Goal: Task Accomplishment & Management: Use online tool/utility

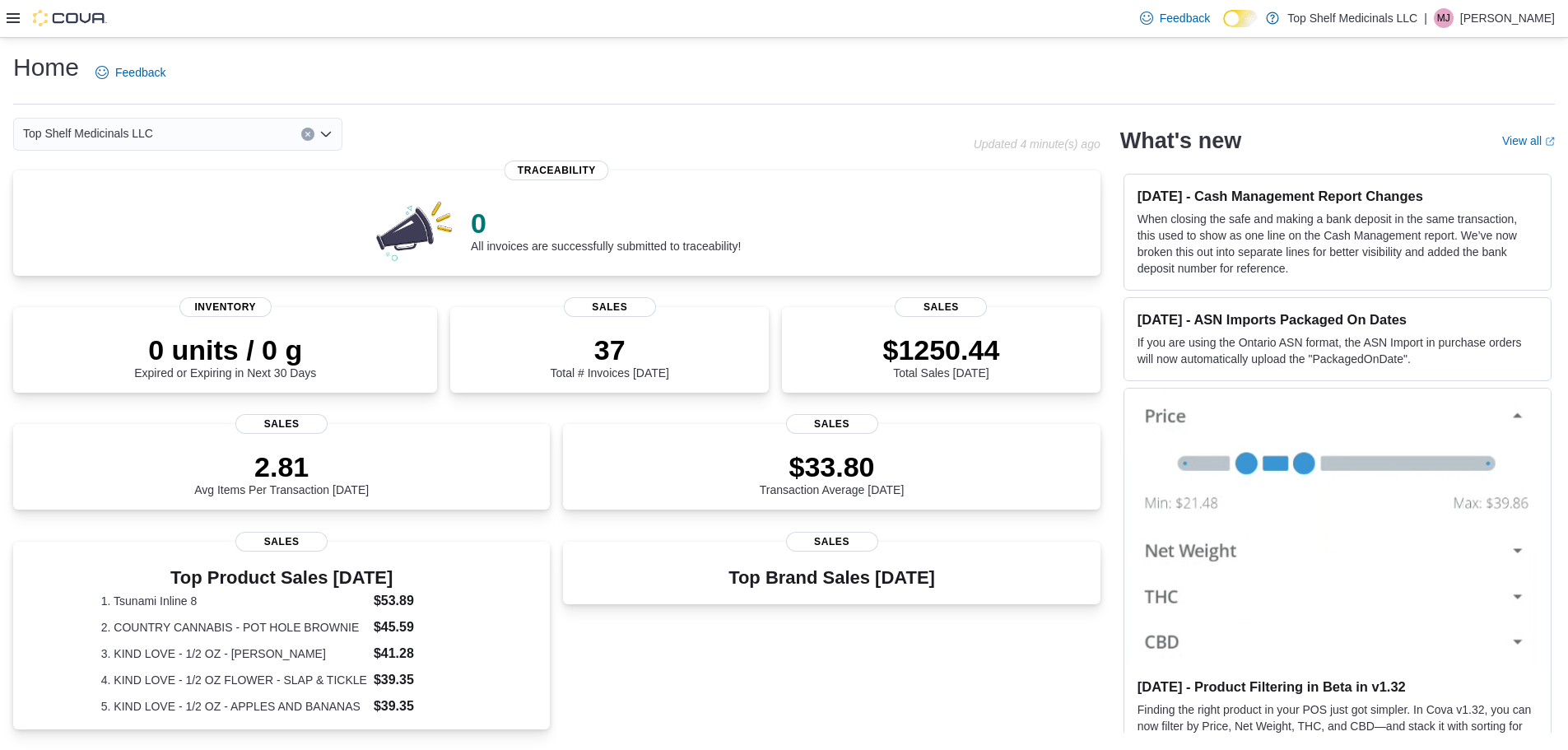
click at [961, 446] on div "$33.80 Transaction Average [DATE]" at bounding box center [831, 469] width 510 height 52
click at [1067, 408] on div "0 All invoices are successfully submitted to traceability! Traceability 0 units…" at bounding box center [557, 637] width 1087 height 935
click at [4, 28] on div "Feedback Dark Mode Top Shelf Medicinals LLC | [PERSON_NAME]" at bounding box center [784, 19] width 1568 height 38
click at [6, 23] on div "Feedback Dark Mode Top Shelf Medicinals LLC | [PERSON_NAME]" at bounding box center [784, 19] width 1568 height 38
click at [14, 21] on icon at bounding box center [13, 18] width 13 height 13
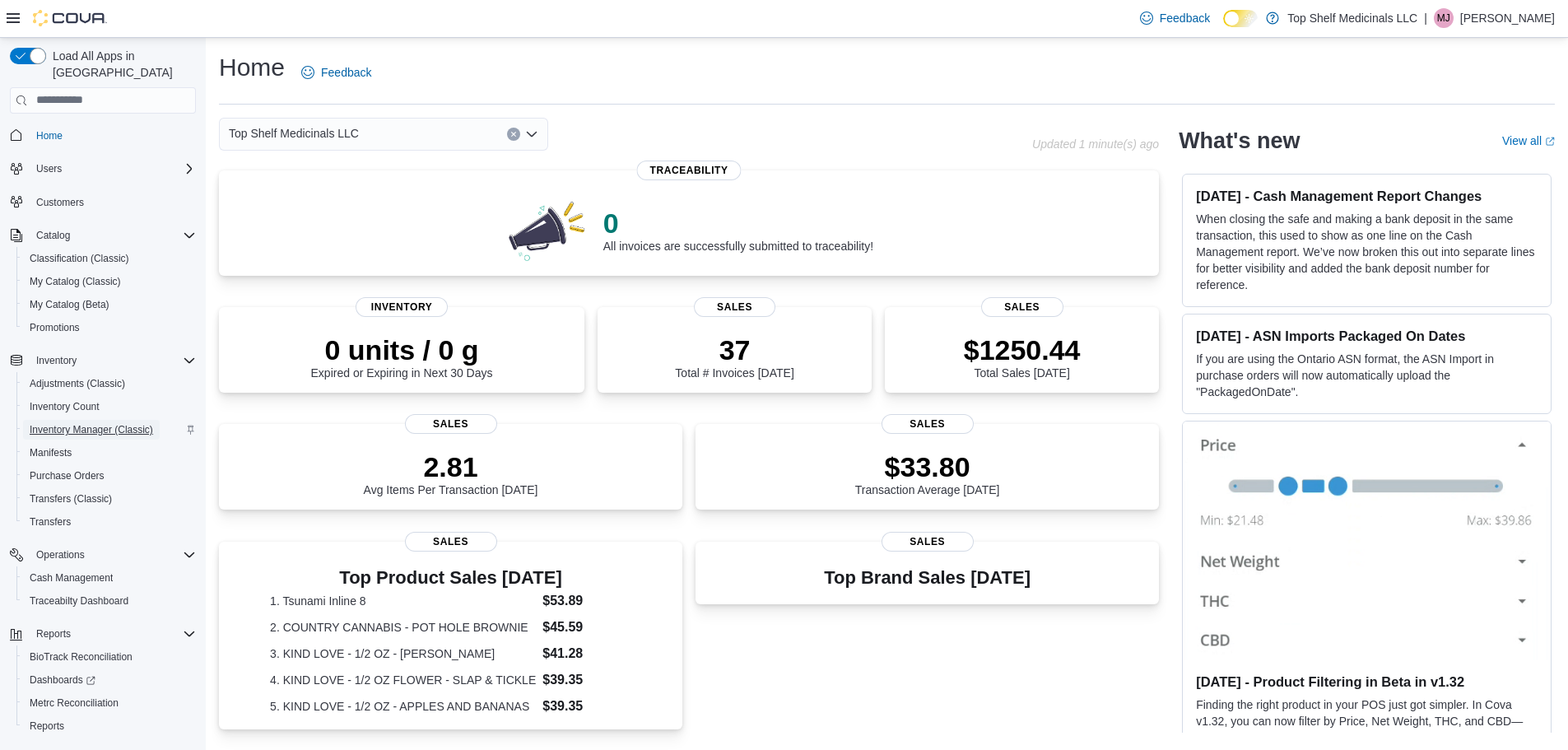
click at [99, 423] on span "Inventory Manager (Classic)" at bounding box center [91, 430] width 123 height 13
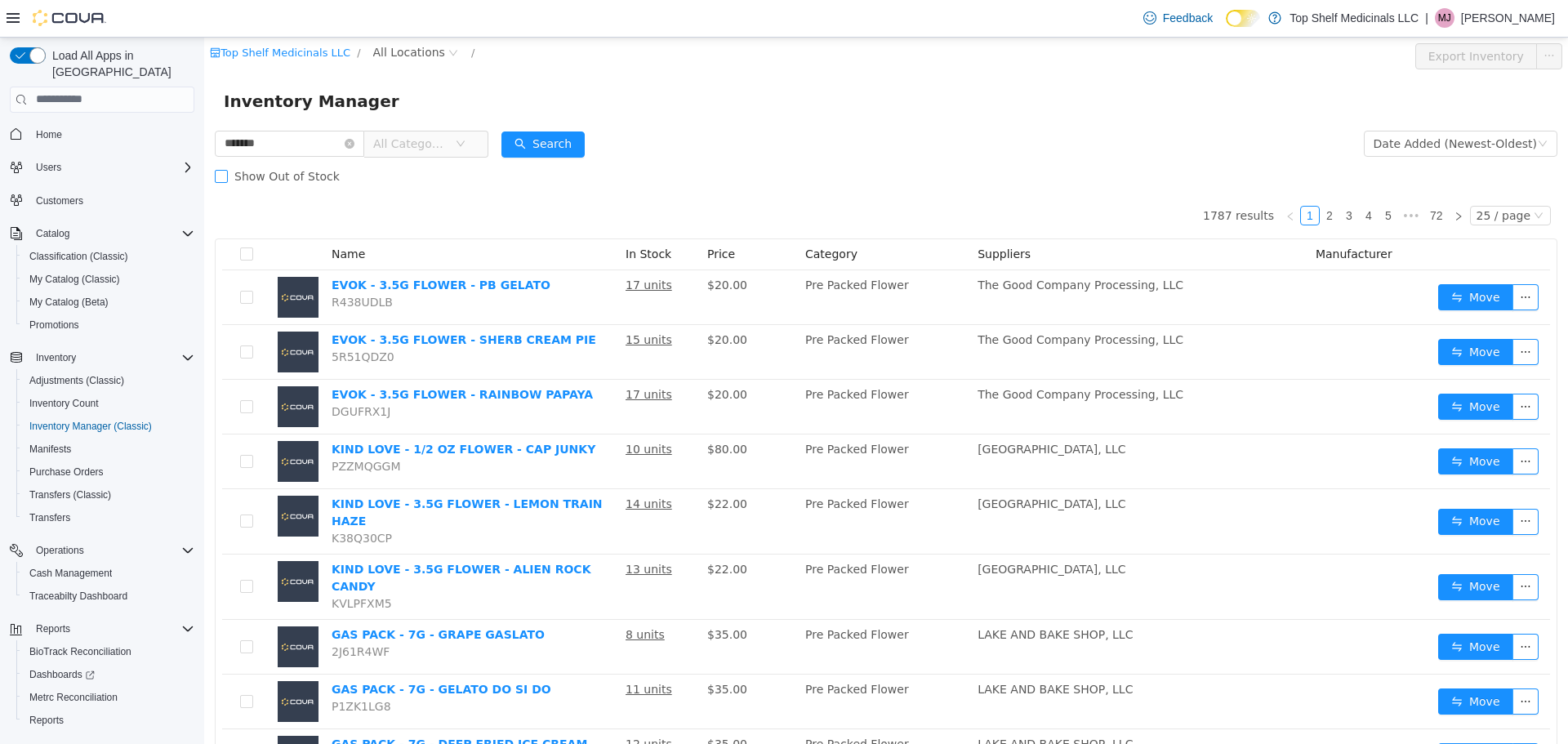
type input "*******"
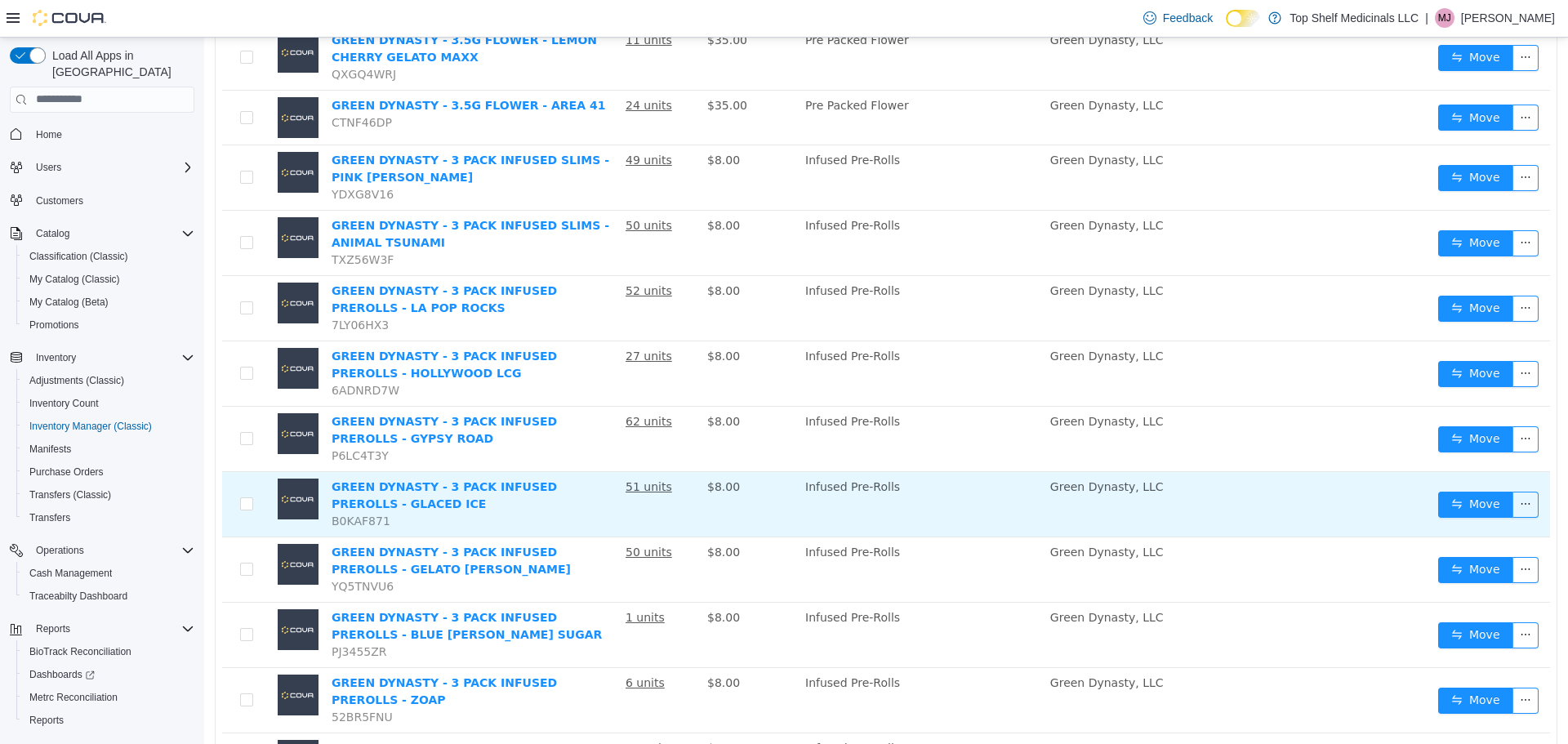
scroll to position [621, 0]
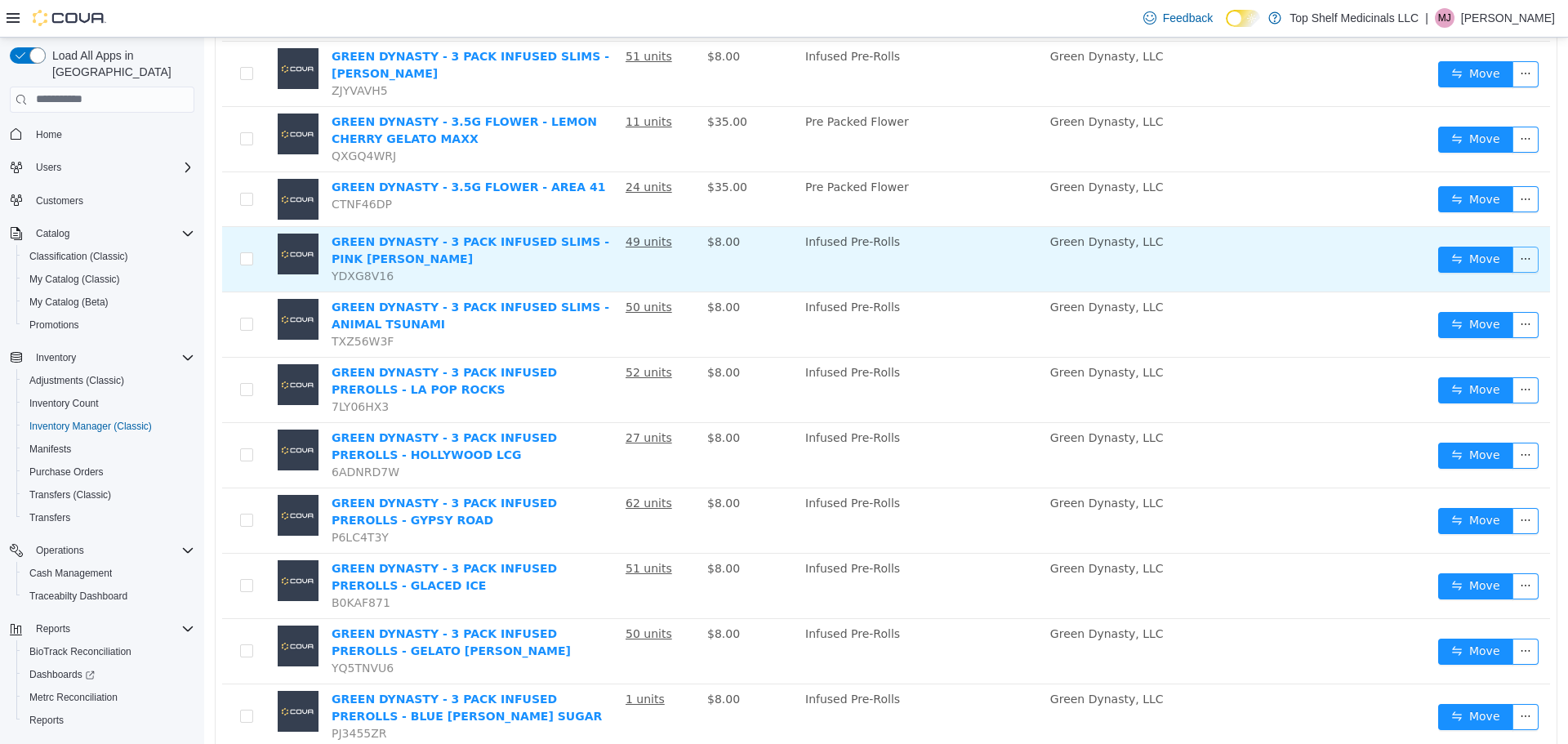
click at [1512, 246] on button "button" at bounding box center [1526, 259] width 26 height 26
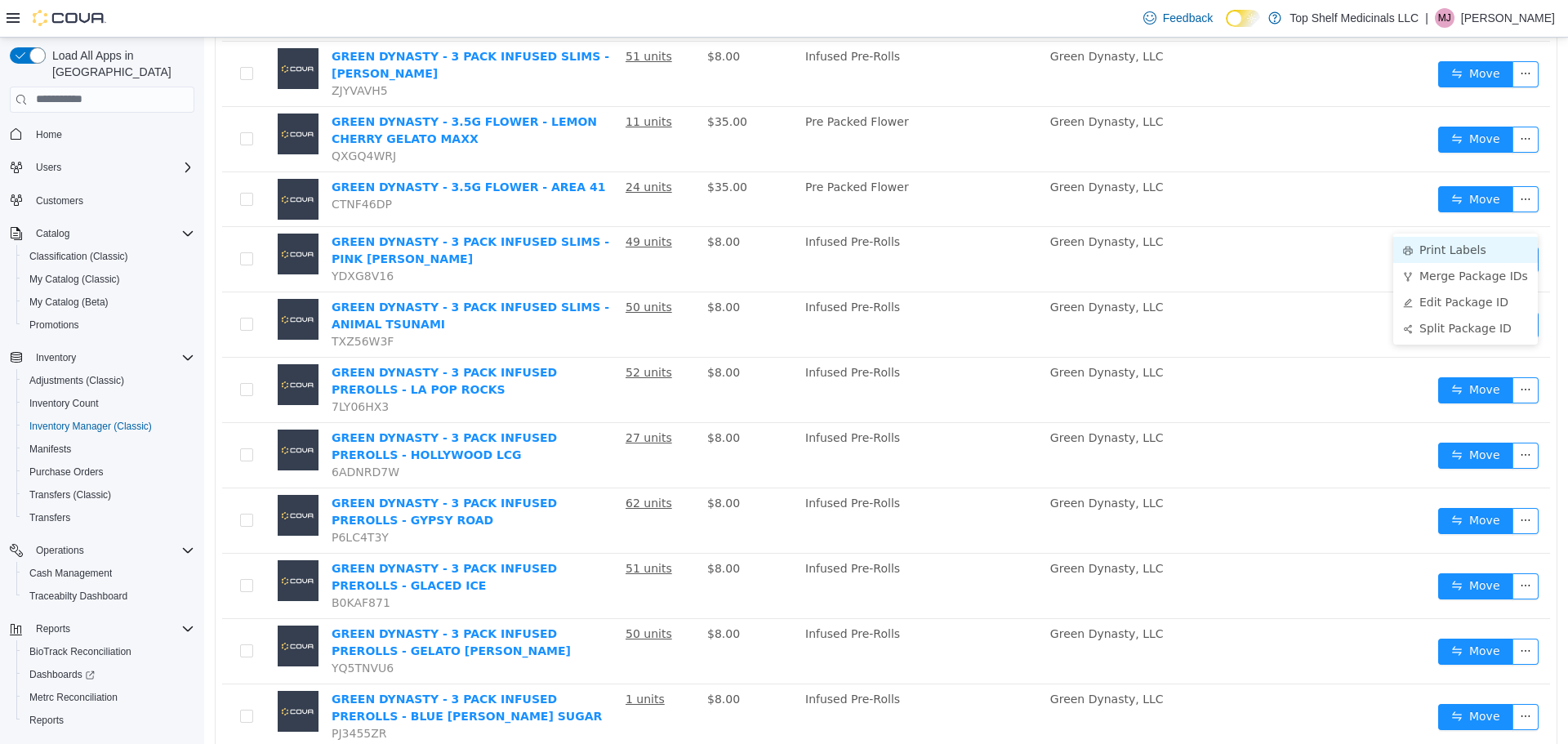
click at [1461, 251] on li "Print Labels" at bounding box center [1465, 249] width 144 height 26
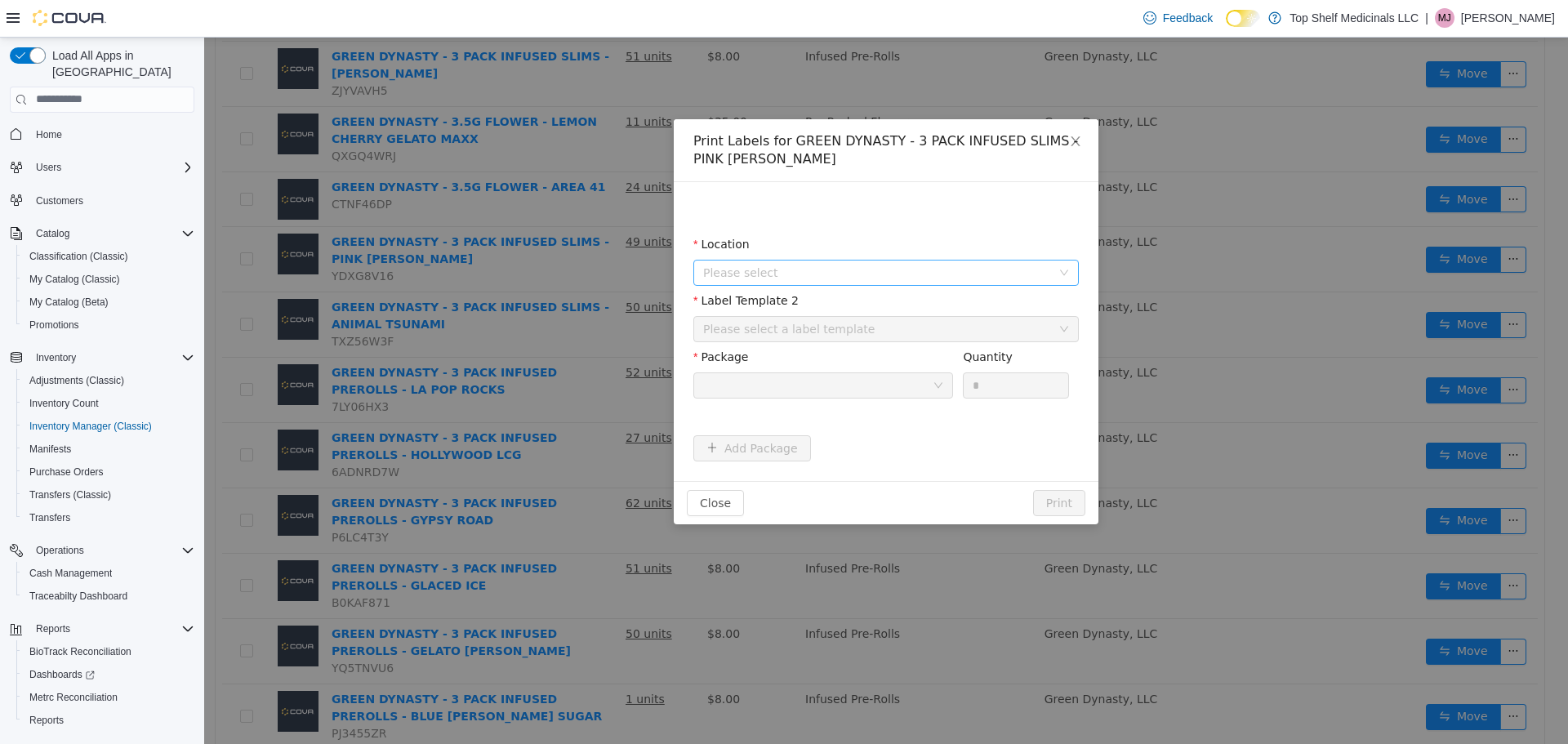
click at [984, 281] on span "Please select" at bounding box center [880, 272] width 355 height 24
click at [884, 365] on span "[STREET_ADDRESS]" at bounding box center [904, 363] width 345 height 22
click at [920, 340] on div "Please select a label template" at bounding box center [880, 328] width 355 height 24
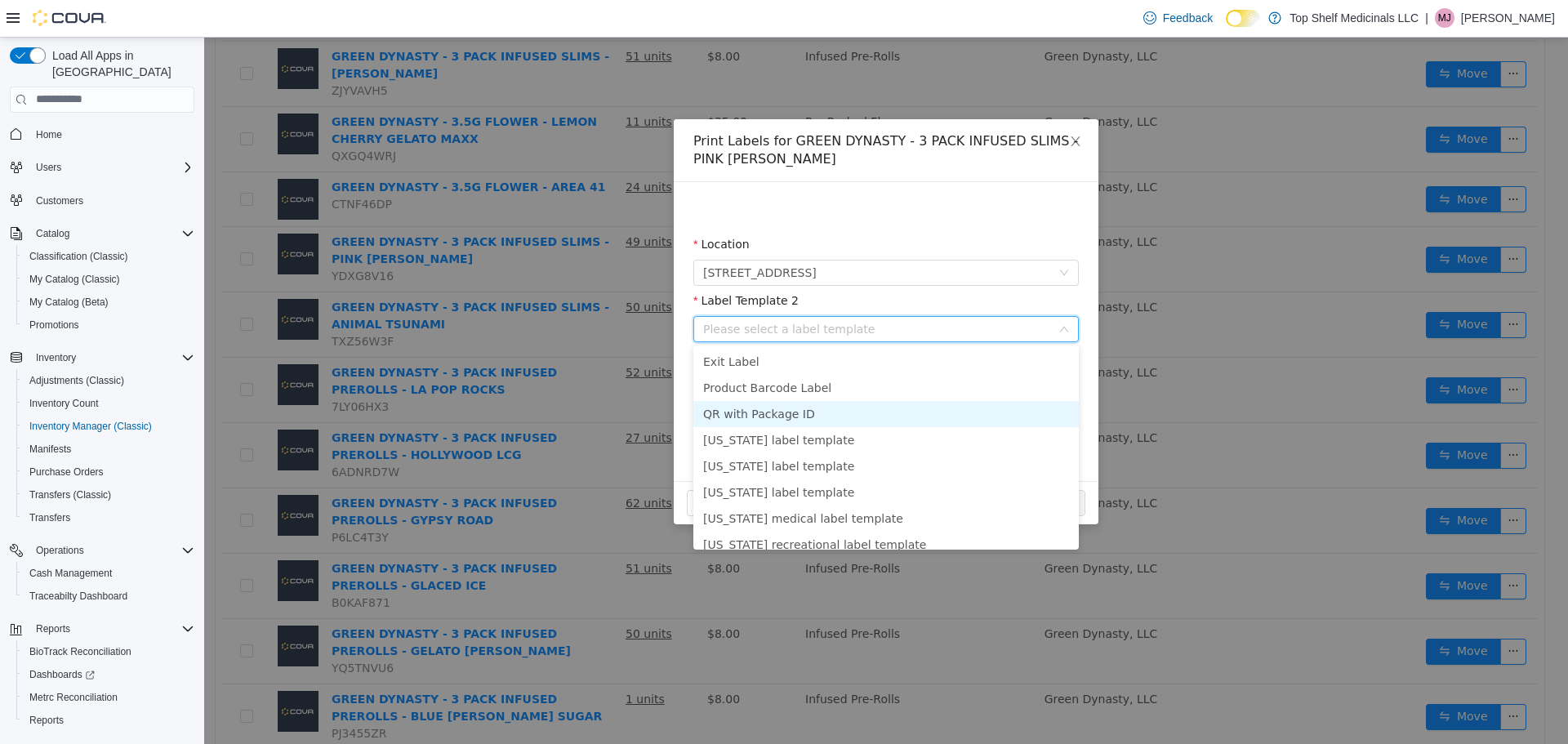
click at [874, 414] on li "QR with Package ID" at bounding box center [886, 413] width 385 height 26
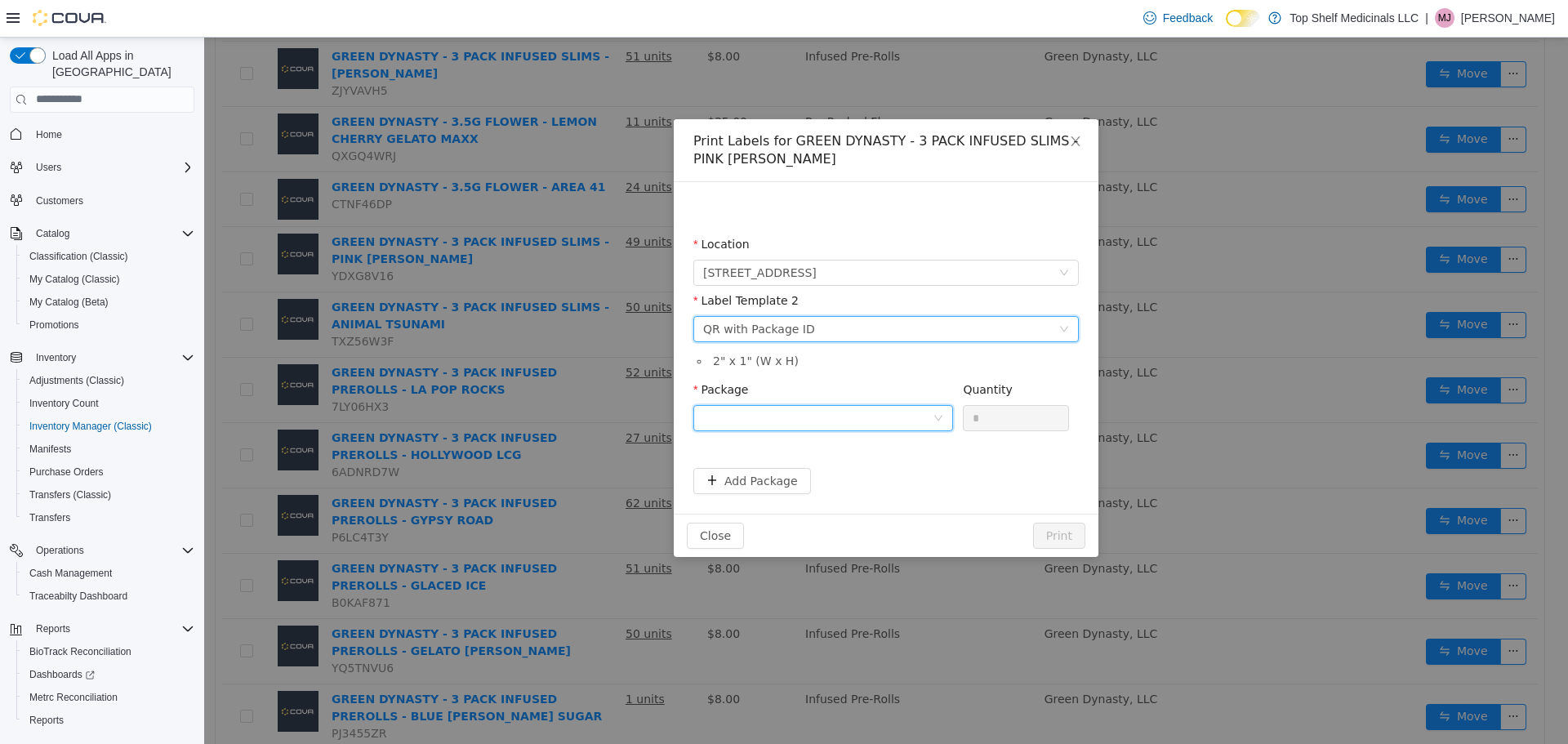
click at [908, 405] on div at bounding box center [818, 417] width 230 height 24
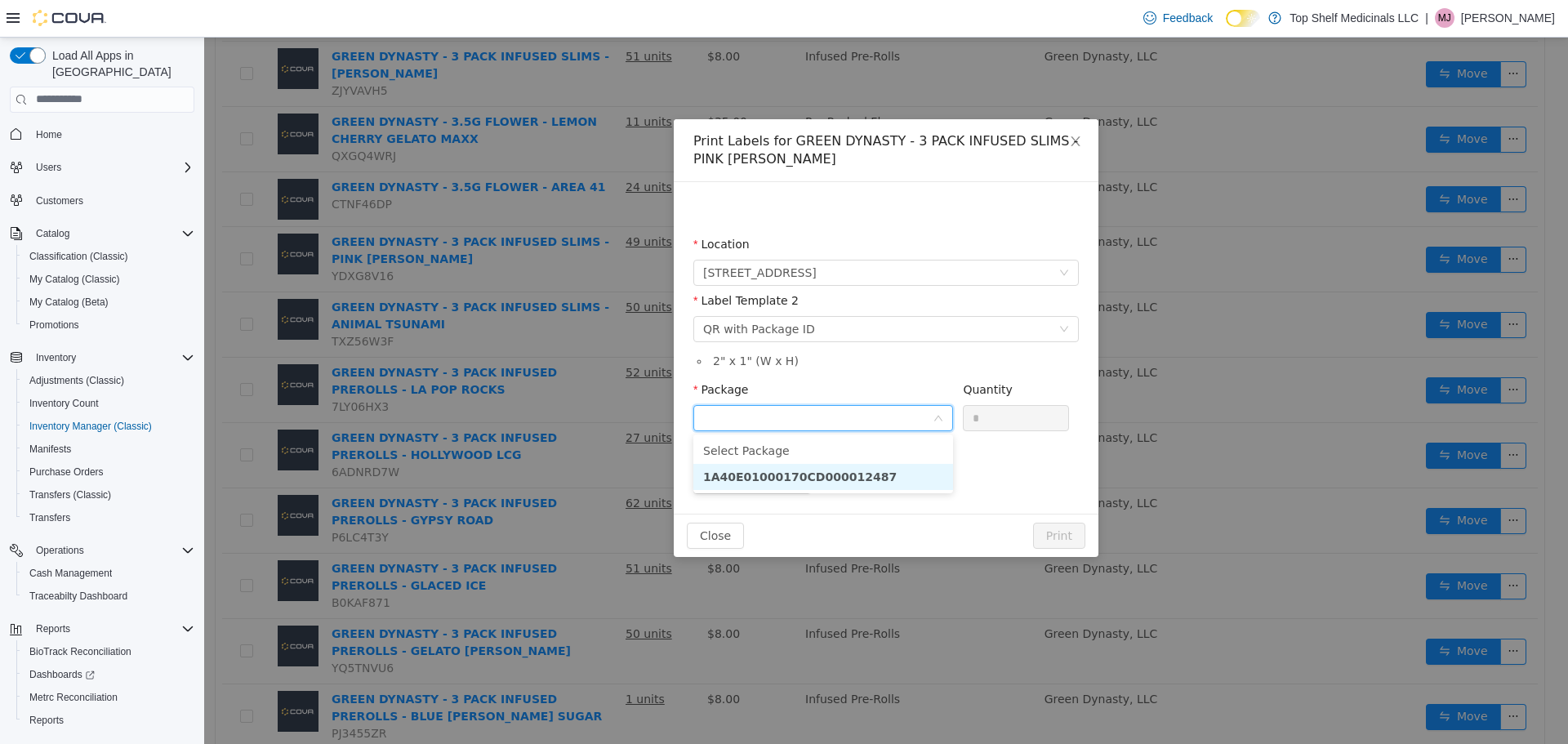
click at [898, 474] on li "1A40E01000170CD000012487" at bounding box center [824, 476] width 260 height 26
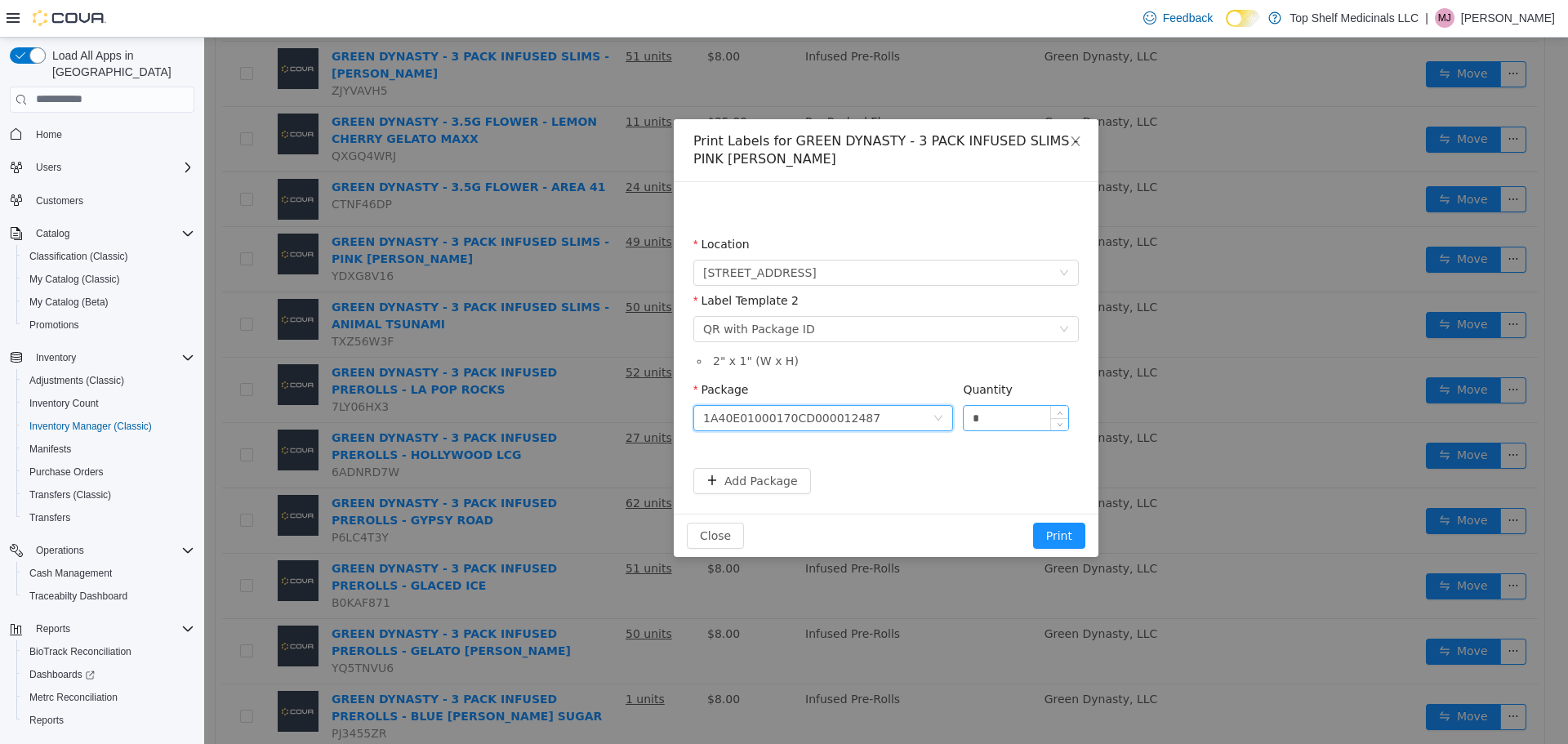
click at [1021, 423] on input "*" at bounding box center [1016, 417] width 105 height 24
type input "**"
click at [1071, 537] on button "Print" at bounding box center [1058, 535] width 52 height 26
